Goal: Task Accomplishment & Management: Manage account settings

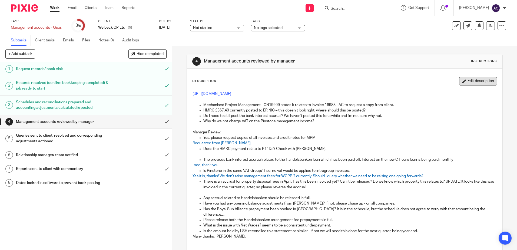
click at [461, 81] on button "Edit description" at bounding box center [479, 81] width 38 height 9
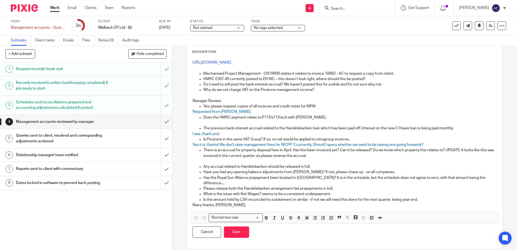
scroll to position [29, 0]
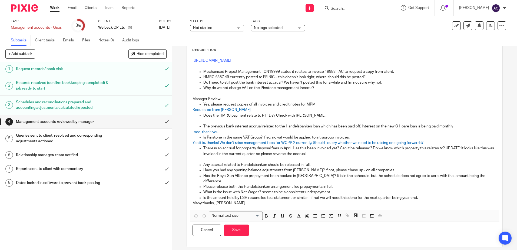
click at [234, 159] on p at bounding box center [345, 159] width 304 height 5
click at [273, 161] on p at bounding box center [345, 159] width 304 height 5
drag, startPoint x: 191, startPoint y: 159, endPoint x: 222, endPoint y: 159, distance: 31.1
click at [222, 159] on p "Now released" at bounding box center [345, 159] width 304 height 5
click at [297, 214] on icon "button" at bounding box center [299, 216] width 5 height 5
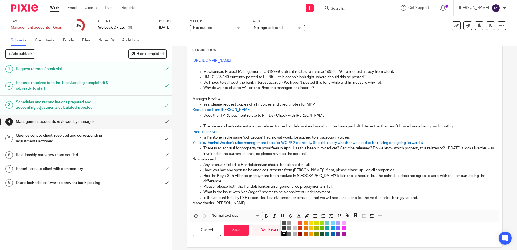
click at [331, 232] on li "color:#0062B1" at bounding box center [333, 234] width 4 height 4
click at [283, 184] on p "Please release both the Handelsbanken arrangement fee prepayments in full." at bounding box center [350, 186] width 293 height 5
click at [312, 166] on p "Any accrual related to Handelsbanken should be released in full." at bounding box center [350, 164] width 293 height 5
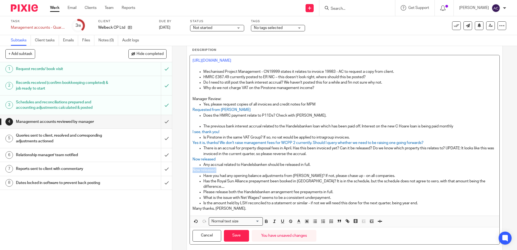
drag, startPoint x: 190, startPoint y: 171, endPoint x: 221, endPoint y: 172, distance: 30.3
click at [221, 172] on div "[URL][DOMAIN_NAME] Mechanised Project Management - CN19999 states it relates to…" at bounding box center [345, 135] width 310 height 160
drag, startPoint x: 219, startPoint y: 170, endPoint x: 183, endPoint y: 169, distance: 36.3
click at [183, 169] on div "4 Management accounts reviewed by manager Instructions Description [URL][DOMAIN…" at bounding box center [344, 148] width 345 height 204
click at [298, 219] on icon "button" at bounding box center [299, 221] width 5 height 5
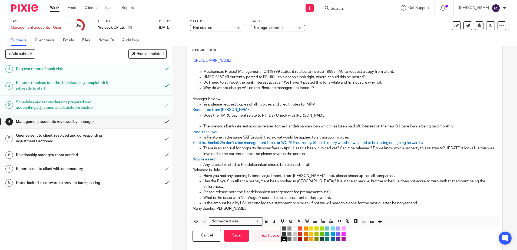
click at [330, 234] on ul "Compact color picker" at bounding box center [315, 235] width 66 height 16
click at [331, 237] on li "color:#0062B1" at bounding box center [333, 239] width 4 height 4
click at [320, 201] on p "Is the amount held by LSH reconciled to a statement or similar - if not we will…" at bounding box center [350, 203] width 293 height 5
click at [378, 176] on p "Have you had any opening balance adjustments from [PERSON_NAME]? If not, please…" at bounding box center [350, 175] width 293 height 5
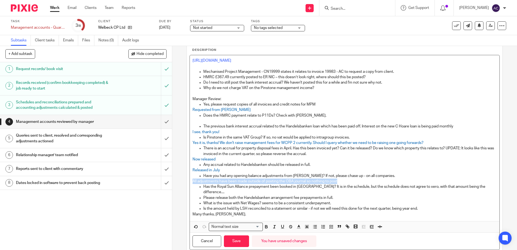
drag, startPoint x: 341, startPoint y: 182, endPoint x: 184, endPoint y: 181, distance: 156.7
click at [184, 181] on div "4 Management accounts reviewed by manager Instructions Description [URL][DOMAIN…" at bounding box center [344, 148] width 345 height 204
click at [297, 224] on icon "button" at bounding box center [299, 226] width 5 height 5
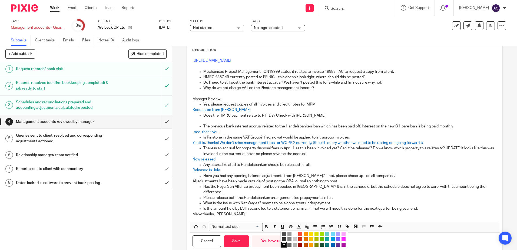
click at [331, 243] on li "color:#0062B1" at bounding box center [333, 245] width 4 height 4
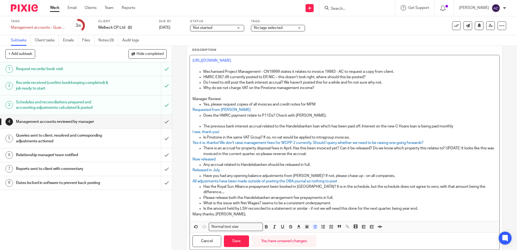
click at [344, 201] on p "What is the issue with Net Wages? seems to be a consistent underpayment." at bounding box center [350, 203] width 293 height 5
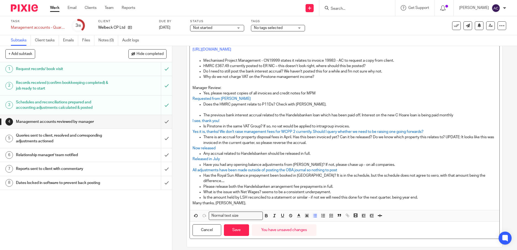
click at [481, 176] on p "Has the Royal Sun Alliance prepayment been booked in [GEOGRAPHIC_DATA]? It is i…" at bounding box center [350, 178] width 293 height 11
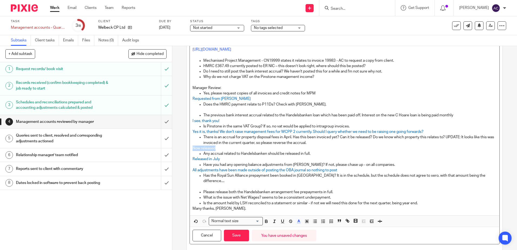
drag, startPoint x: 215, startPoint y: 147, endPoint x: 187, endPoint y: 147, distance: 28.2
click at [187, 147] on div "Description [URL][DOMAIN_NAME] Mechanised Project Management - CN19999 states i…" at bounding box center [345, 141] width 316 height 224
copy span "Now released"
click at [212, 178] on p "Has the Royal Sun Alliance prepayment been booked in [GEOGRAPHIC_DATA]? It is i…" at bounding box center [350, 178] width 293 height 11
click at [214, 184] on p at bounding box center [345, 186] width 304 height 5
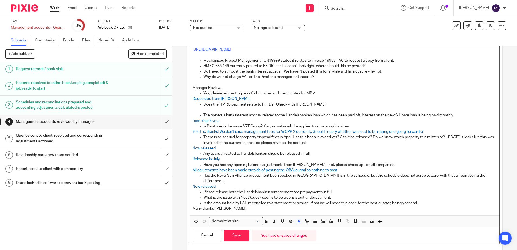
click at [207, 185] on span "Now released" at bounding box center [204, 187] width 23 height 4
click at [346, 189] on p "Please release both the Handelsbanken arrangement fee prepayments in full." at bounding box center [350, 191] width 293 height 5
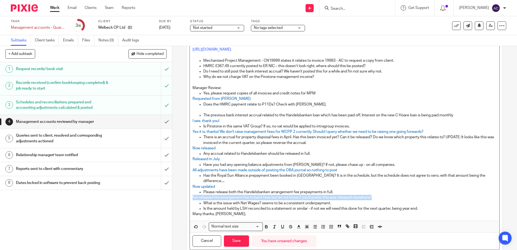
drag, startPoint x: 376, startPoint y: 191, endPoint x: 191, endPoint y: 194, distance: 185.1
click at [191, 194] on div "[URL][DOMAIN_NAME] Mechanised Project Management - CN19999 states it relates to…" at bounding box center [345, 132] width 310 height 177
click at [297, 224] on icon "button" at bounding box center [299, 226] width 5 height 5
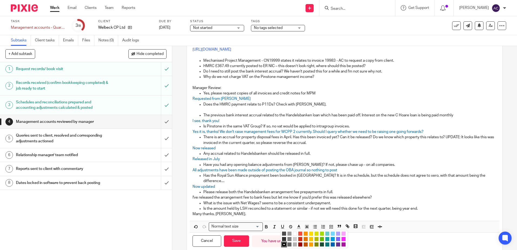
click at [331, 242] on li "color:#0062B1" at bounding box center [333, 244] width 4 height 4
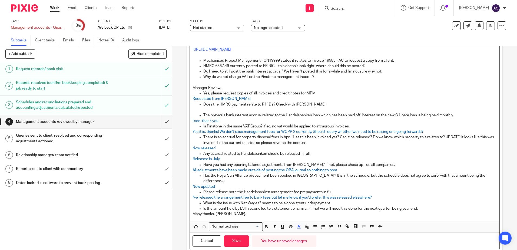
click at [398, 153] on p "Any accrual related to Handelsbanken should be released in full." at bounding box center [350, 153] width 293 height 5
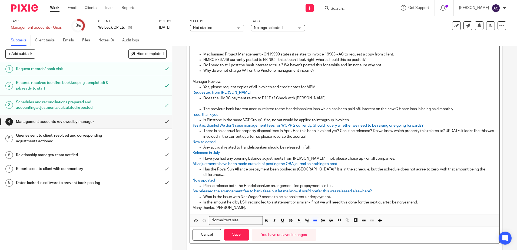
scroll to position [51, 0]
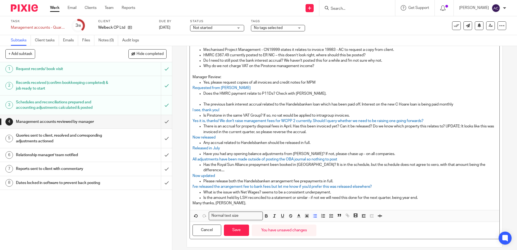
click at [338, 190] on p "What is the issue with Net Wages? seems to be a consistent underpayment." at bounding box center [350, 192] width 293 height 5
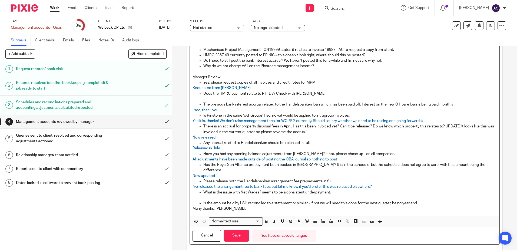
click at [425, 201] on p "Is the amount held by LSH reconciled to a statement or similar - if not we will…" at bounding box center [350, 203] width 293 height 5
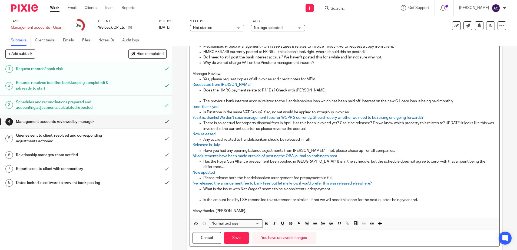
scroll to position [62, 0]
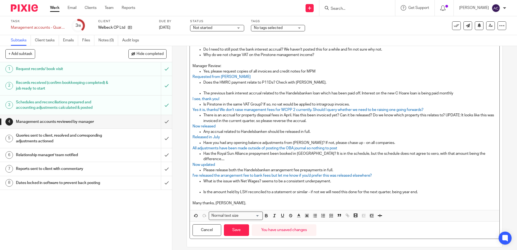
click at [421, 189] on p "Is the amount held by LSH reconciled to a statement or similar - if not we will…" at bounding box center [350, 191] width 293 height 5
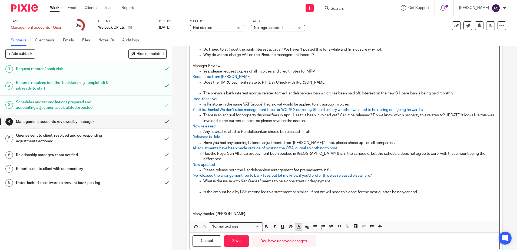
click at [300, 224] on icon "button" at bounding box center [299, 226] width 5 height 5
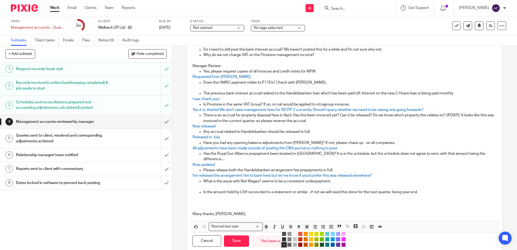
click at [337, 243] on li "color:#653294" at bounding box center [338, 245] width 4 height 4
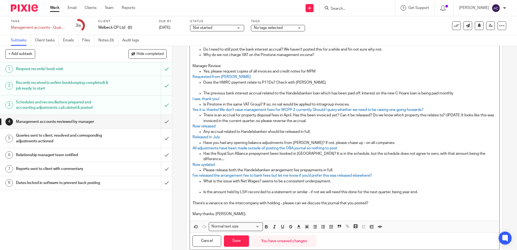
click at [373, 195] on p at bounding box center [345, 197] width 304 height 5
drag, startPoint x: 373, startPoint y: 197, endPoint x: 186, endPoint y: 199, distance: 186.5
click at [187, 199] on div "Description [URL][DOMAIN_NAME] Mechanised Project Management - CN19999 states i…" at bounding box center [345, 132] width 316 height 251
click at [297, 224] on icon "button" at bounding box center [299, 226] width 5 height 5
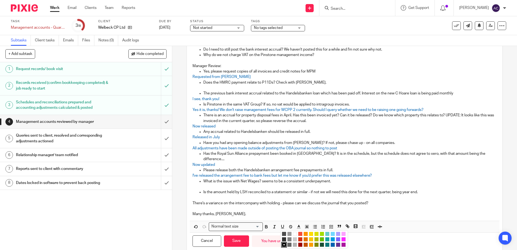
click at [336, 243] on li "color:#653294" at bounding box center [338, 245] width 4 height 4
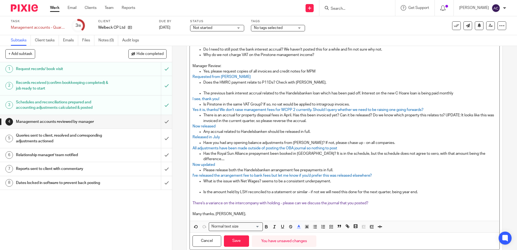
click at [307, 206] on p at bounding box center [345, 208] width 304 height 5
click at [312, 201] on span "There's a variance on the intercompany with holding - please can we discuss the…" at bounding box center [281, 203] width 176 height 4
click at [242, 239] on button "Save" at bounding box center [236, 241] width 25 height 12
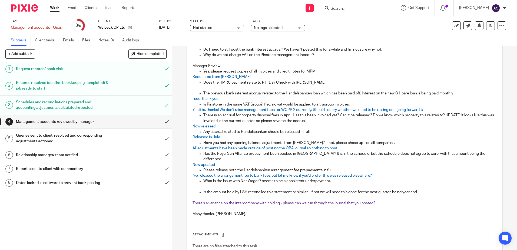
click at [425, 189] on p "Is the amount held by LSH reconciled to a statement or similar - if not we will…" at bounding box center [350, 191] width 293 height 5
click at [420, 189] on p "Is the amount held by LSH reconciled to a statement or similar - if not we will…" at bounding box center [350, 191] width 293 height 5
click at [220, 195] on p at bounding box center [345, 197] width 304 height 5
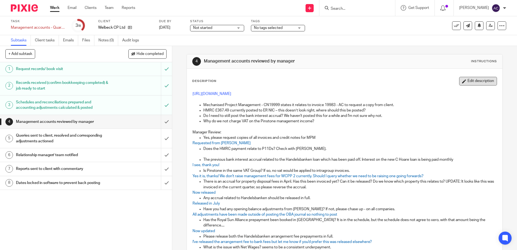
click at [471, 80] on button "Edit description" at bounding box center [479, 81] width 38 height 9
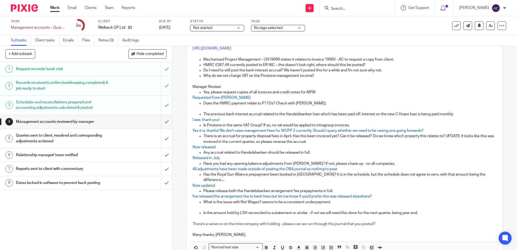
scroll to position [73, 0]
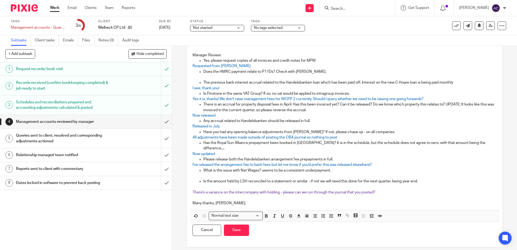
click at [202, 184] on p at bounding box center [345, 186] width 304 height 5
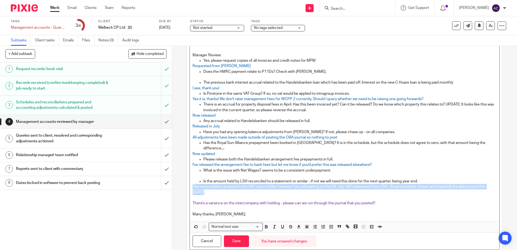
drag, startPoint x: 203, startPoint y: 188, endPoint x: 191, endPoint y: 181, distance: 14.7
click at [191, 181] on div "[URL][DOMAIN_NAME] Mechanised Project Management - CN19999 states it relates to…" at bounding box center [345, 116] width 310 height 210
click at [298, 224] on button "button" at bounding box center [299, 227] width 7 height 7
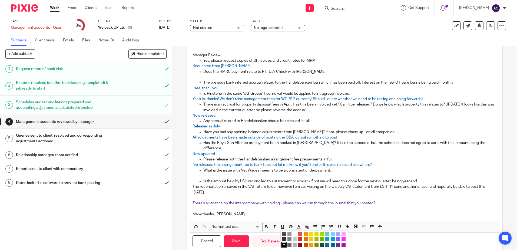
click at [331, 243] on li "color:#0062B1" at bounding box center [333, 245] width 4 height 4
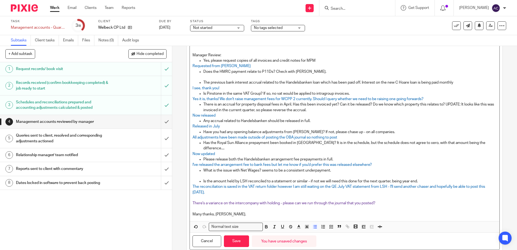
click at [276, 179] on p "Is the amount held by LSH reconciled to a statement or similar - if not we will…" at bounding box center [350, 181] width 293 height 5
click at [235, 173] on p at bounding box center [345, 175] width 304 height 5
click at [232, 77] on p at bounding box center [345, 76] width 304 height 5
click at [195, 75] on p "WIll do" at bounding box center [345, 76] width 304 height 5
drag, startPoint x: 222, startPoint y: 77, endPoint x: 188, endPoint y: 77, distance: 34.4
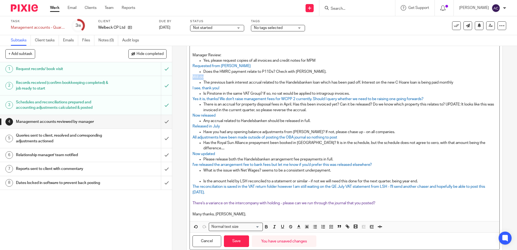
click at [188, 77] on div "Description [URL][DOMAIN_NAME] Mechanised Project Management - CN19999 states i…" at bounding box center [345, 127] width 316 height 262
click at [299, 224] on icon "button" at bounding box center [299, 226] width 5 height 5
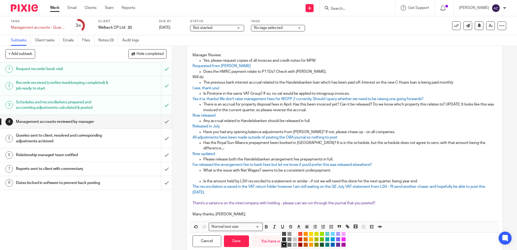
click at [332, 243] on li "color:#0062B1" at bounding box center [333, 245] width 4 height 4
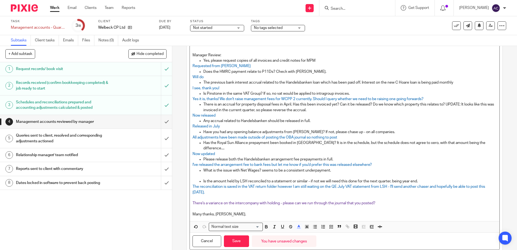
click at [270, 116] on p "Now released" at bounding box center [345, 115] width 304 height 5
click at [209, 173] on p at bounding box center [345, 175] width 304 height 5
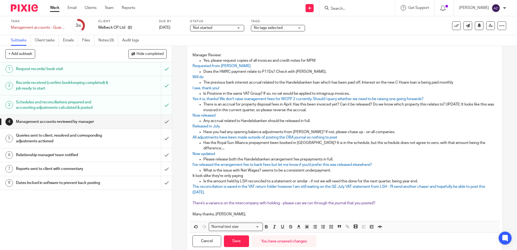
click at [262, 168] on p "What is the issue with Net Wages? seems to be a consistent underpayment." at bounding box center [350, 170] width 293 height 5
click at [262, 173] on p "It look slike they're only paying" at bounding box center [345, 175] width 304 height 5
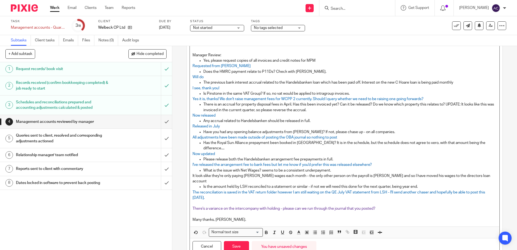
click at [393, 173] on p "It look slike they're only paying [PERSON_NAME] wages each month - the only oth…" at bounding box center [345, 178] width 304 height 11
click at [457, 173] on p "It look slike they're only paying [PERSON_NAME] wages each month - the only oth…" at bounding box center [345, 178] width 304 height 11
click at [221, 175] on p "It look slike they're only paying [PERSON_NAME] wages each month - the only oth…" at bounding box center [345, 178] width 304 height 11
click at [202, 173] on p "It look slike they're only paying [PERSON_NAME] wages each month - the only oth…" at bounding box center [345, 178] width 304 height 11
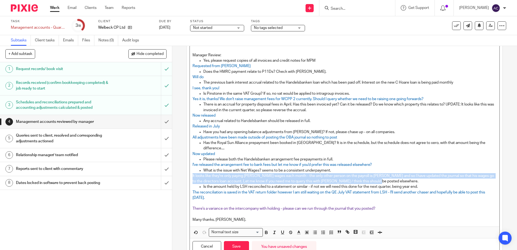
drag, startPoint x: 382, startPoint y: 175, endPoint x: 181, endPoint y: 171, distance: 200.8
click at [181, 171] on div "4 Management accounts reviewed by manager Instructions Description [URL][DOMAIN…" at bounding box center [344, 148] width 345 height 204
click at [299, 230] on icon "button" at bounding box center [299, 232] width 5 height 5
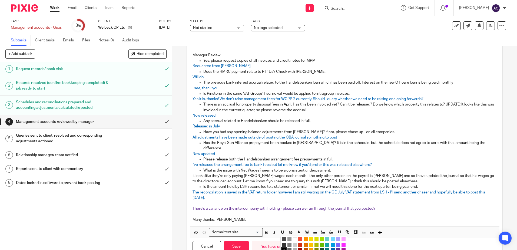
click at [336, 248] on li "color:#653294" at bounding box center [338, 250] width 4 height 4
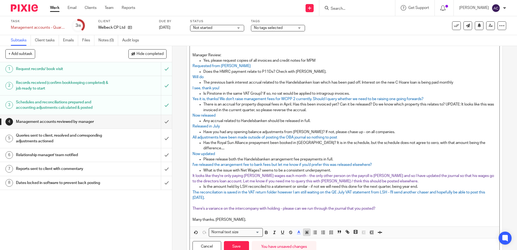
click at [306, 231] on polyline "button" at bounding box center [307, 232] width 2 height 2
click at [331, 248] on li "color:#0062B1" at bounding box center [333, 250] width 4 height 4
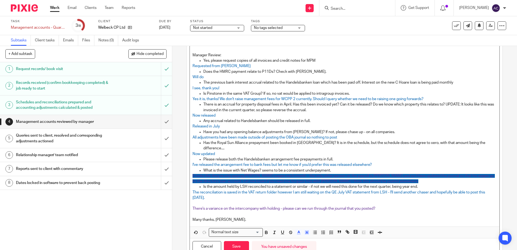
click at [315, 207] on span "There's a variance on the intercompany with holding - please can we run through…" at bounding box center [284, 209] width 183 height 4
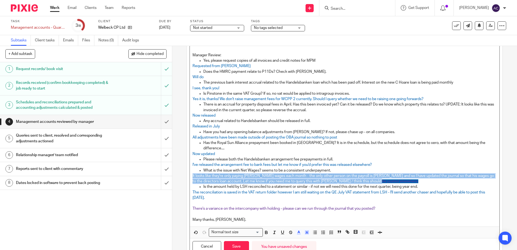
drag, startPoint x: 378, startPoint y: 178, endPoint x: 182, endPoint y: 172, distance: 196.0
click at [182, 172] on div "4 Management accounts reviewed by manager Instructions Description [URL][DOMAIN…" at bounding box center [344, 148] width 345 height 204
click at [307, 230] on icon "button" at bounding box center [307, 232] width 5 height 5
click at [293, 237] on li "color:#FFFFFF" at bounding box center [295, 239] width 4 height 4
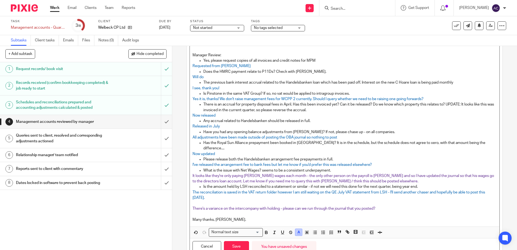
click at [297, 230] on icon "button" at bounding box center [299, 232] width 5 height 5
click at [332, 248] on li "color:#0062B1" at bounding box center [333, 250] width 4 height 4
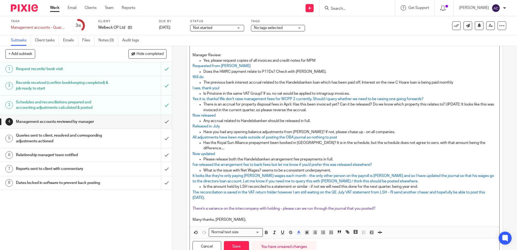
click at [296, 207] on span "There's a variance on the intercompany with holding - please can we run through…" at bounding box center [284, 209] width 183 height 4
click at [384, 176] on p "It looks like they're only paying [PERSON_NAME] wages each month - the only oth…" at bounding box center [345, 178] width 304 height 11
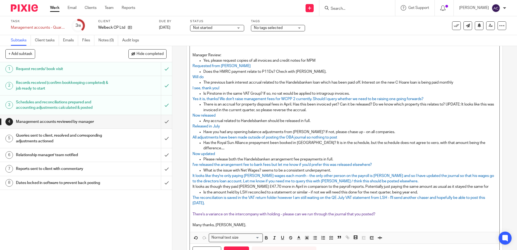
click at [466, 184] on p "It looks as though they paid [PERSON_NAME] £47.70 more in April in comparison t…" at bounding box center [345, 186] width 304 height 5
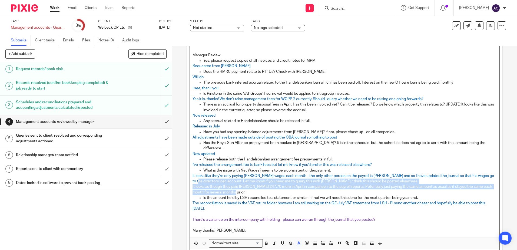
drag, startPoint x: 237, startPoint y: 188, endPoint x: 187, endPoint y: 179, distance: 51.0
click at [187, 179] on div "Description [URL][DOMAIN_NAME] Mechanised Project Management - CN19999 states i…" at bounding box center [345, 135] width 316 height 279
click at [297, 241] on icon "button" at bounding box center [299, 243] width 5 height 5
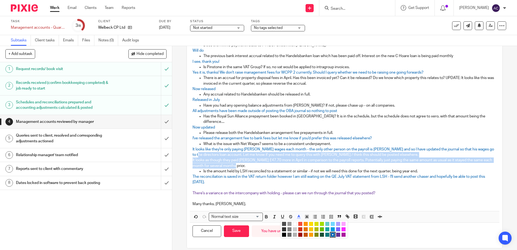
scroll to position [100, 0]
click at [331, 232] on li "color:#0062B1" at bounding box center [333, 234] width 4 height 4
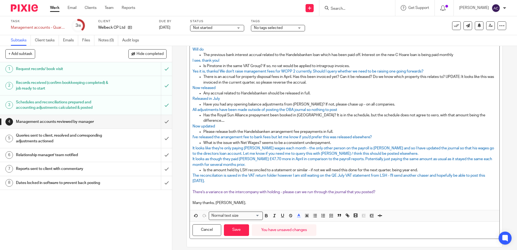
click at [242, 168] on p "Is the amount held by LSH reconciled to a statement or similar - if not we will…" at bounding box center [350, 170] width 293 height 5
click at [190, 154] on div "[URL][DOMAIN_NAME] Mechanised Project Management - CN19999 states it relates to…" at bounding box center [345, 97] width 310 height 226
click at [245, 158] on p "It looks as though they paid [PERSON_NAME] £47.70 more in April in comparison t…" at bounding box center [345, 161] width 304 height 11
click at [240, 224] on button "Save" at bounding box center [236, 230] width 25 height 12
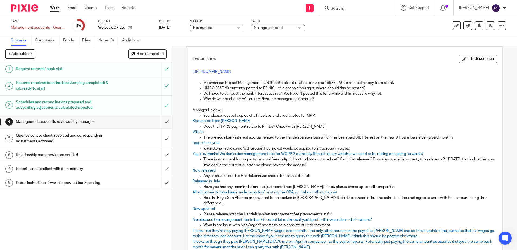
scroll to position [54, 0]
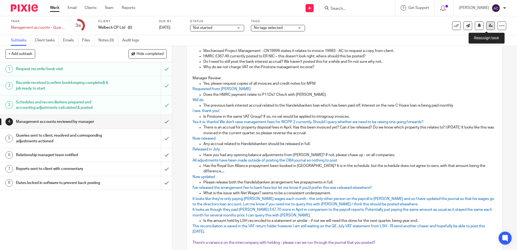
click at [489, 27] on link at bounding box center [491, 25] width 9 height 9
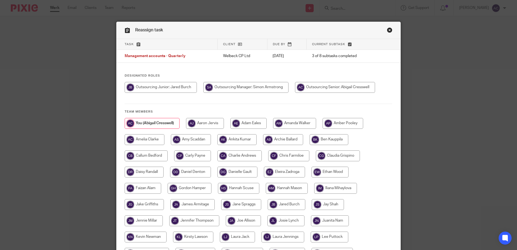
click at [220, 87] on input "radio" at bounding box center [246, 87] width 85 height 11
radio input "true"
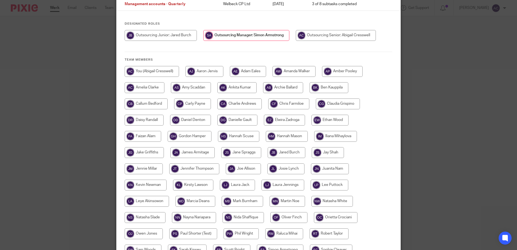
scroll to position [124, 0]
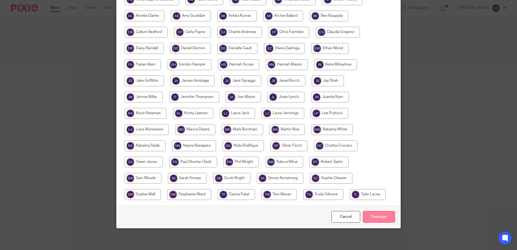
click at [374, 215] on input "Reassign" at bounding box center [379, 217] width 32 height 12
